Goal: Find specific page/section: Find specific page/section

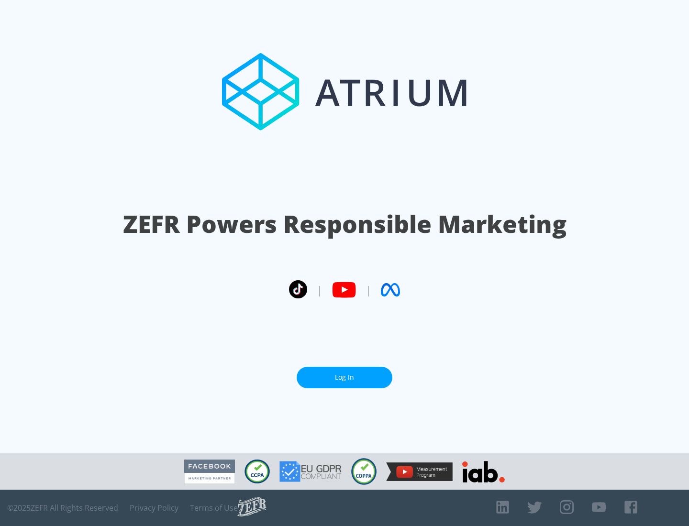
click at [344, 374] on link "Log In" at bounding box center [345, 378] width 96 height 22
